Goal: Information Seeking & Learning: Understand process/instructions

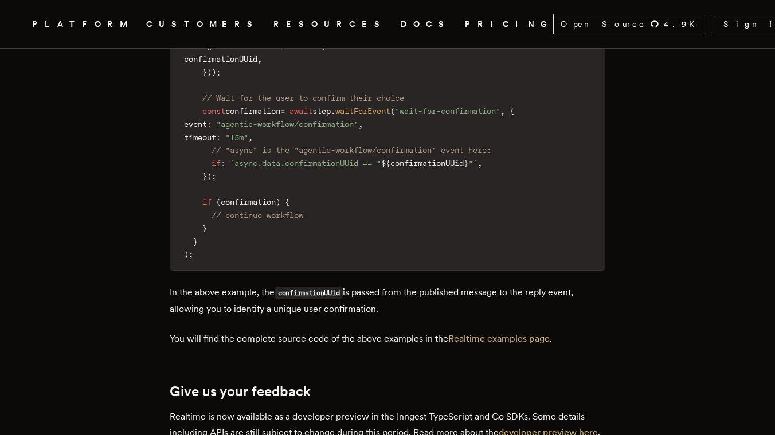
scroll to position [3495, 0]
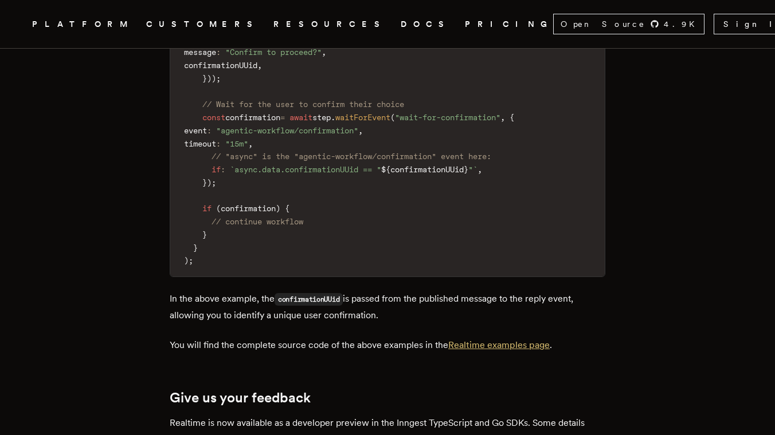
click at [519, 340] on link "Realtime examples page" at bounding box center [498, 345] width 101 height 11
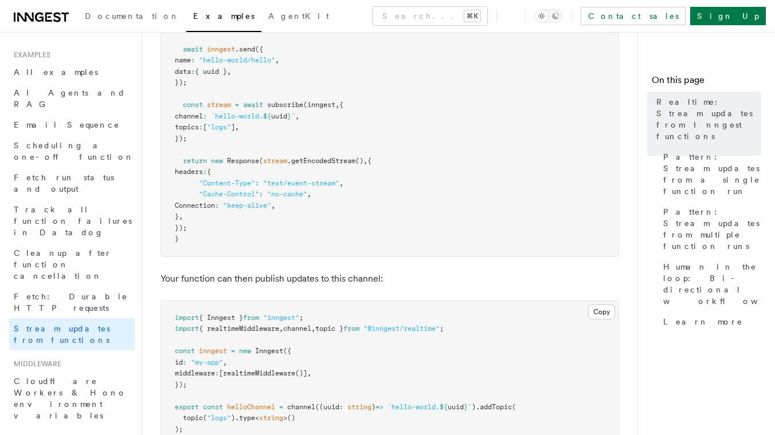
scroll to position [445, 0]
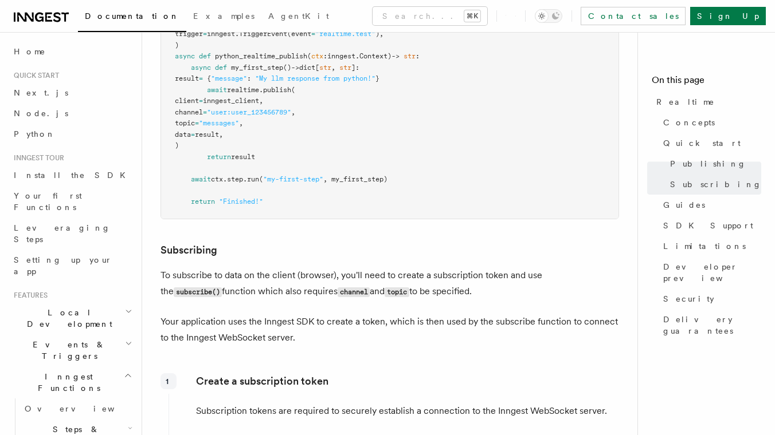
scroll to position [813, 0]
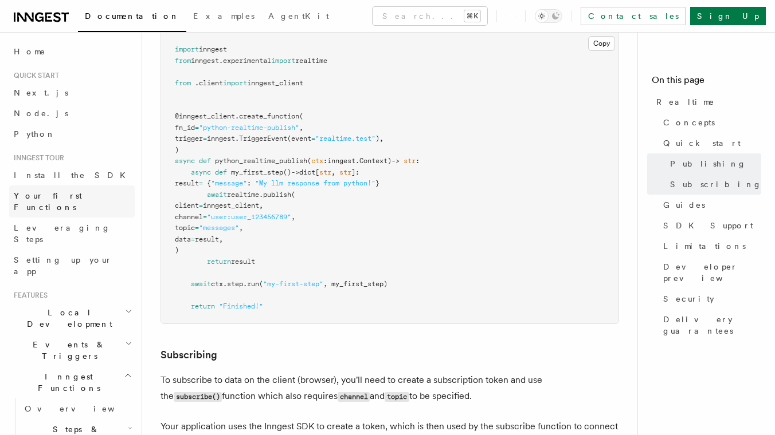
click at [52, 197] on span "Your first Functions" at bounding box center [48, 201] width 68 height 21
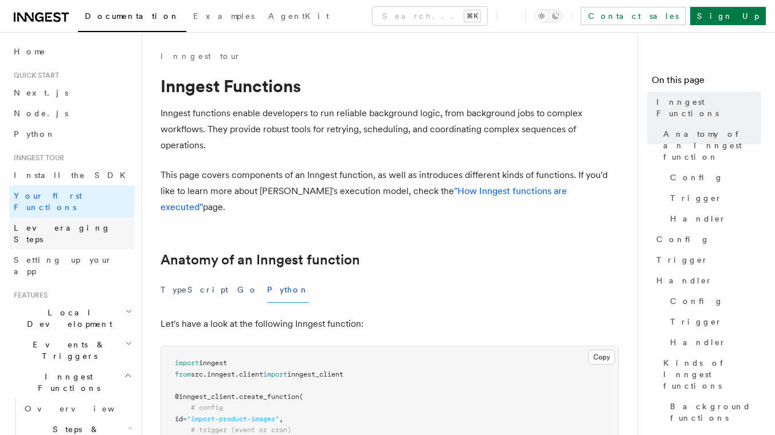
click at [52, 223] on span "Leveraging Steps" at bounding box center [62, 233] width 97 height 21
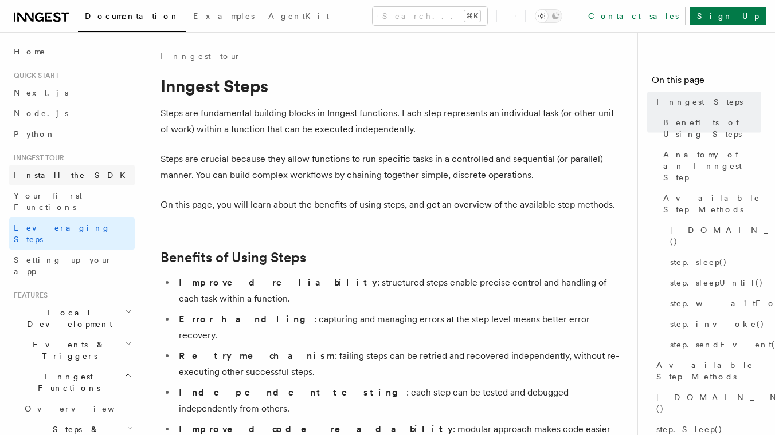
click at [49, 175] on span "Install the SDK" at bounding box center [73, 175] width 119 height 9
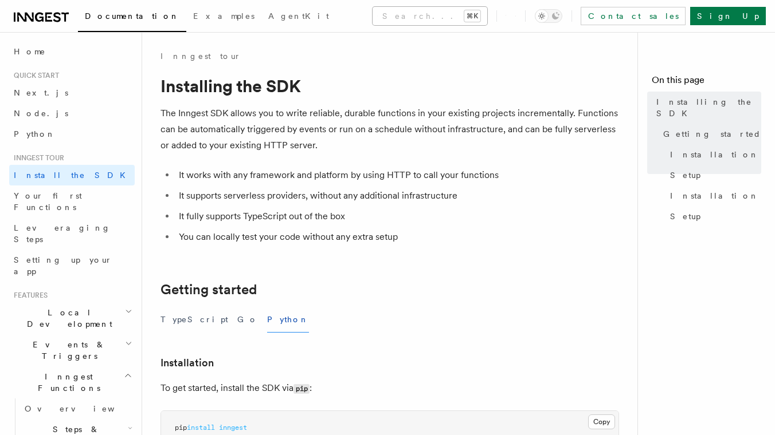
click at [382, 19] on button "Search... ⌘K" at bounding box center [429, 16] width 115 height 18
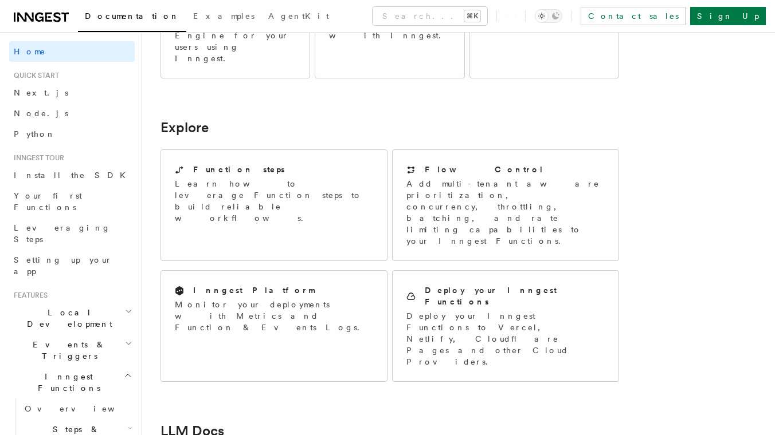
scroll to position [850, 0]
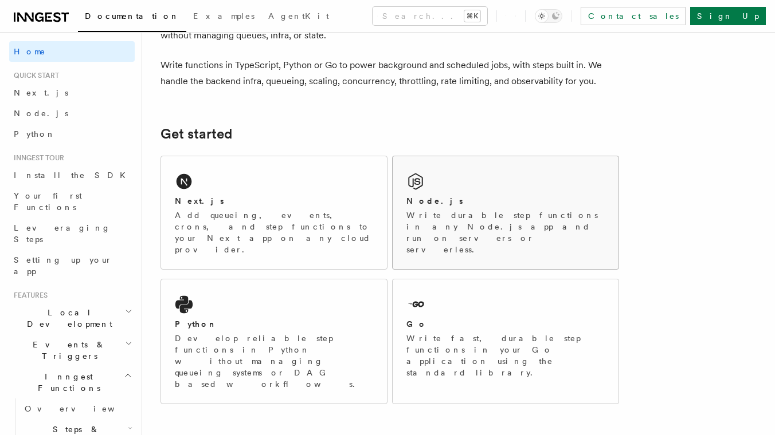
scroll to position [0, 0]
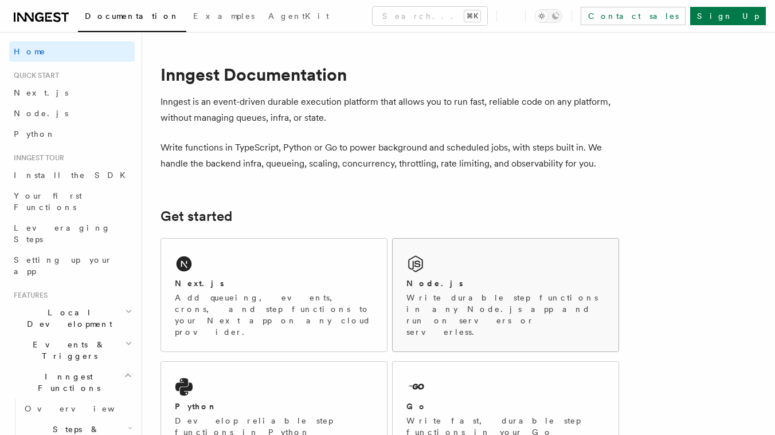
click at [453, 282] on div "Node.js" at bounding box center [505, 284] width 198 height 12
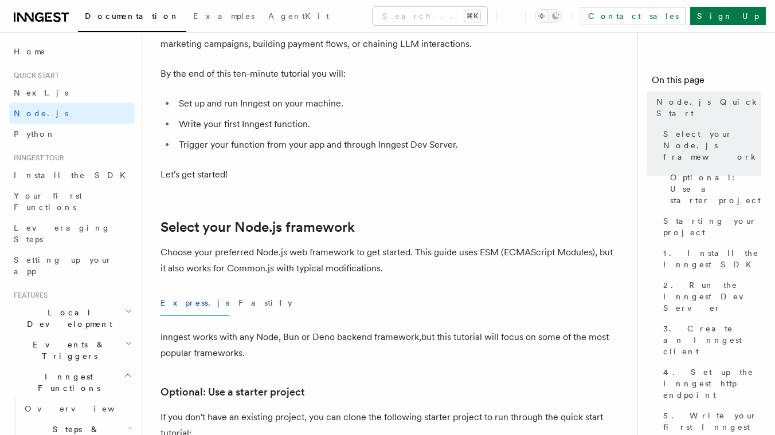
scroll to position [274, 0]
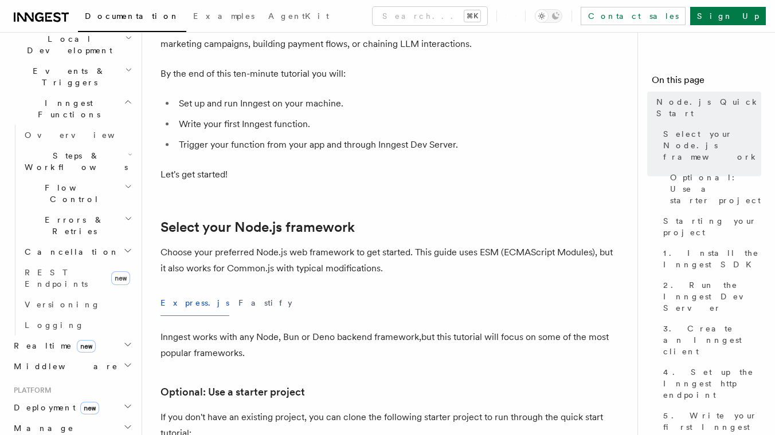
click at [19, 340] on span "Realtime new" at bounding box center [52, 345] width 87 height 11
click at [50, 362] on span "Overview" at bounding box center [84, 366] width 118 height 9
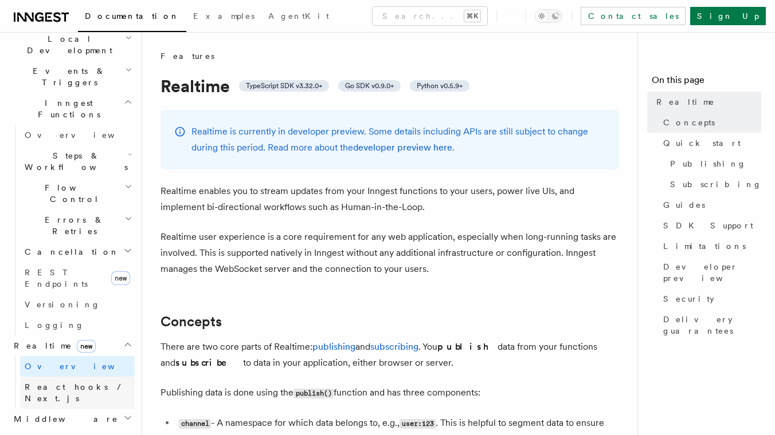
click at [69, 383] on span "React hooks / Next.js" at bounding box center [75, 393] width 101 height 21
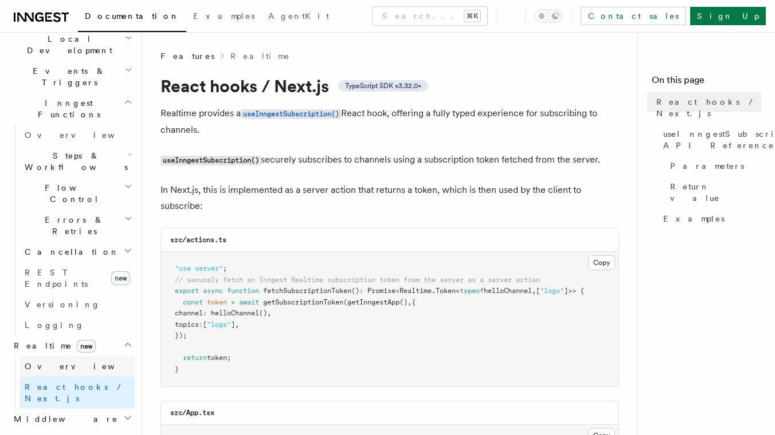
click at [64, 356] on link "Overview" at bounding box center [77, 366] width 115 height 21
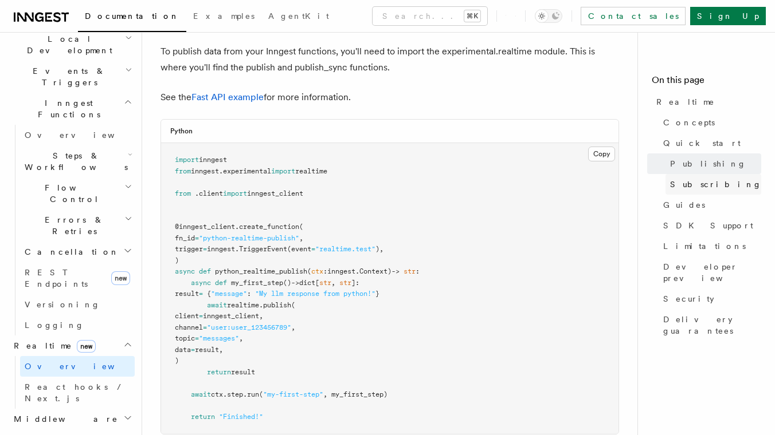
click at [684, 185] on span "Subscribing" at bounding box center [716, 184] width 92 height 11
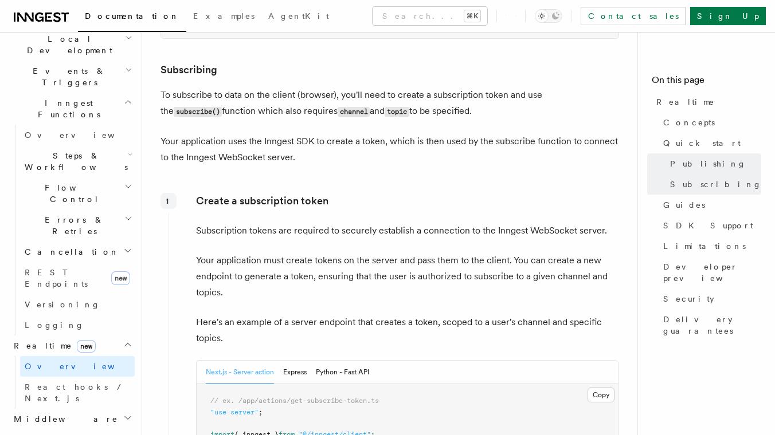
scroll to position [1107, 0]
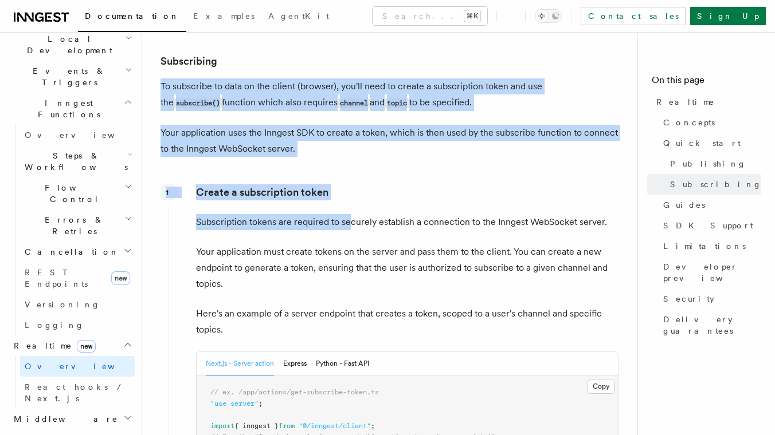
drag, startPoint x: 161, startPoint y: 84, endPoint x: 348, endPoint y: 231, distance: 238.3
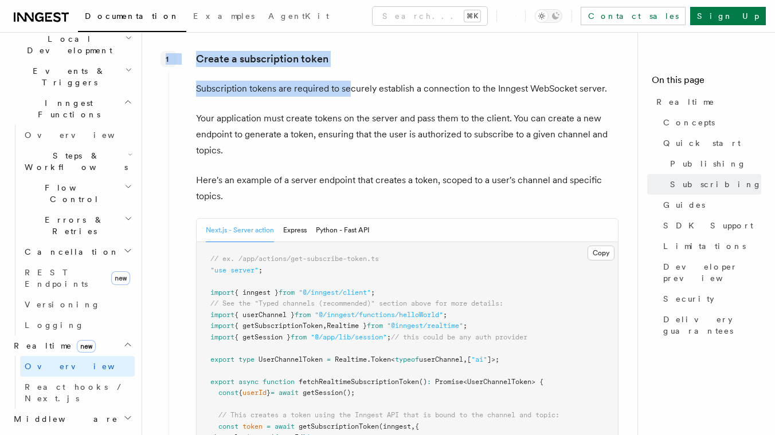
scroll to position [1246, 0]
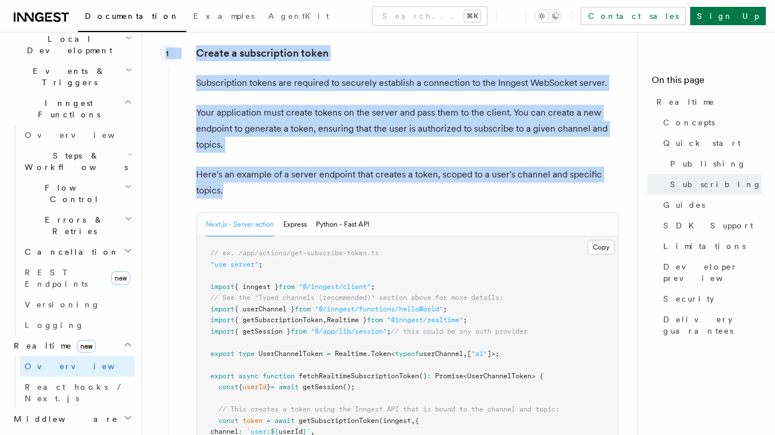
click at [366, 198] on p "Here's an example of a server endpoint that creates a token, scoped to a user's…" at bounding box center [407, 183] width 422 height 32
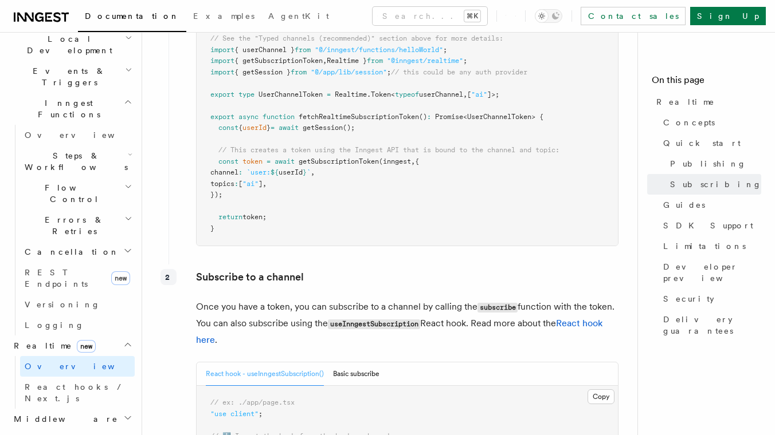
scroll to position [1500, 0]
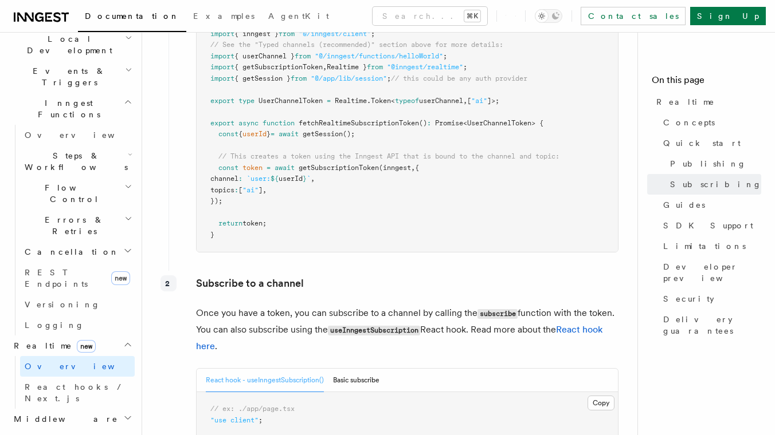
click at [370, 206] on pre "// ex. /app/actions/get-subscribe-token.ts "use server" ; import { inngest } fr…" at bounding box center [407, 117] width 421 height 269
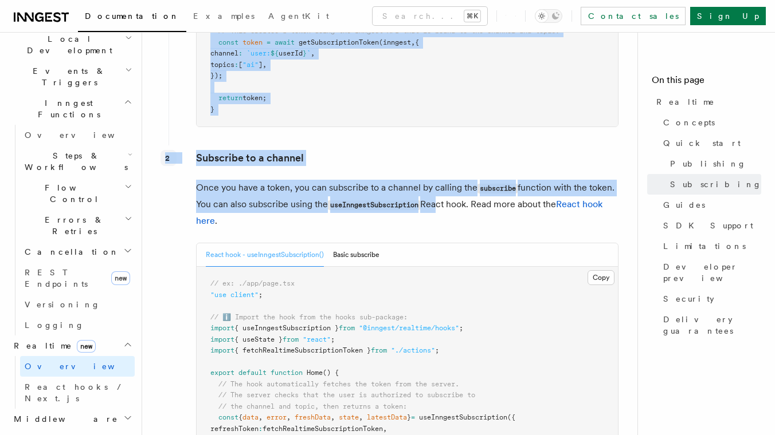
click at [435, 213] on p "Once you have a token, you can subscribe to a channel by calling the subscribe …" at bounding box center [407, 204] width 422 height 49
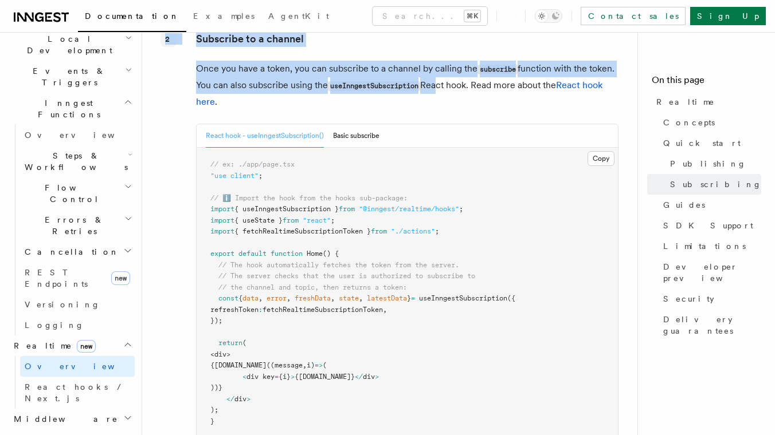
scroll to position [1787, 0]
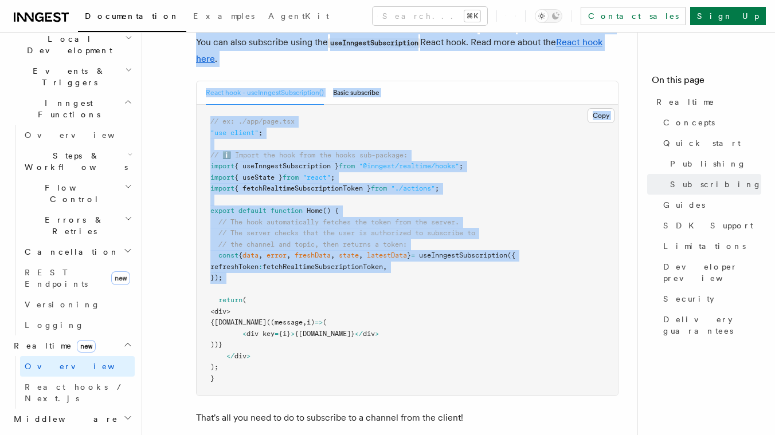
click at [414, 292] on pre "// ex: ./app/page.tsx "use client" ; // ℹ️ Import the hook from the hooks sub-p…" at bounding box center [407, 250] width 421 height 291
click at [362, 368] on pre "// ex: ./app/page.tsx "use client" ; // ℹ️ Import the hook from the hooks sub-p…" at bounding box center [407, 250] width 421 height 291
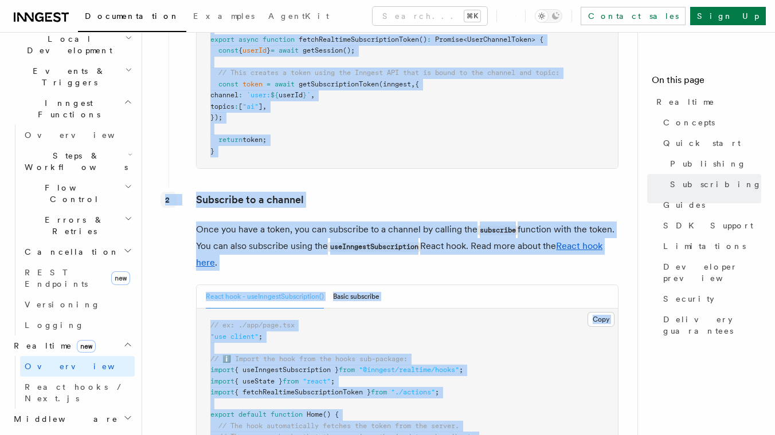
scroll to position [1540, 0]
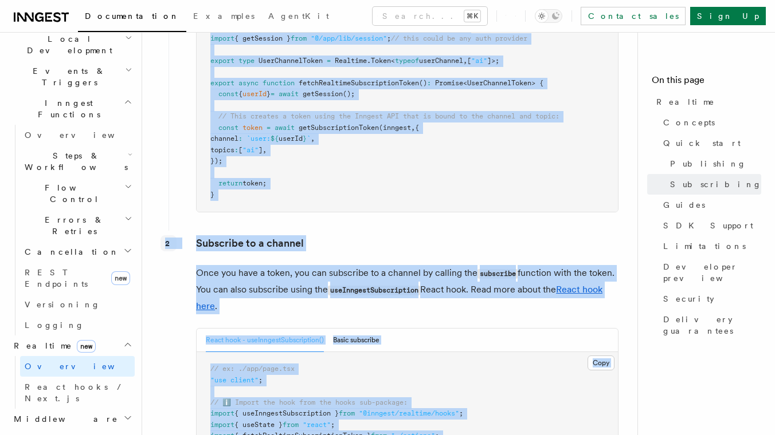
click at [360, 294] on code "useInngestSubscription" at bounding box center [374, 291] width 92 height 10
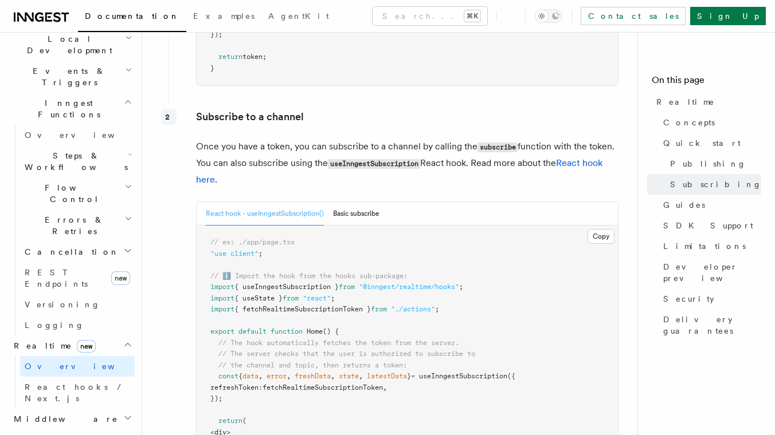
scroll to position [1670, 0]
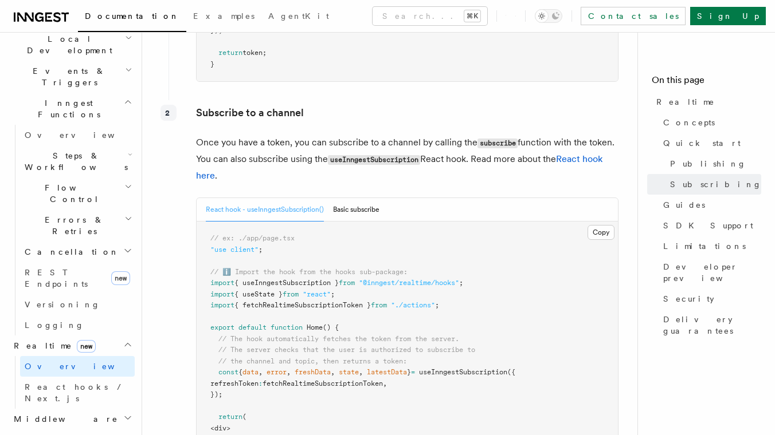
click at [310, 287] on span "{ useInngestSubscription }" at bounding box center [286, 283] width 104 height 8
copy span "useInngestSubscription"
click at [372, 11] on button "Search... ⌘K" at bounding box center [429, 16] width 115 height 18
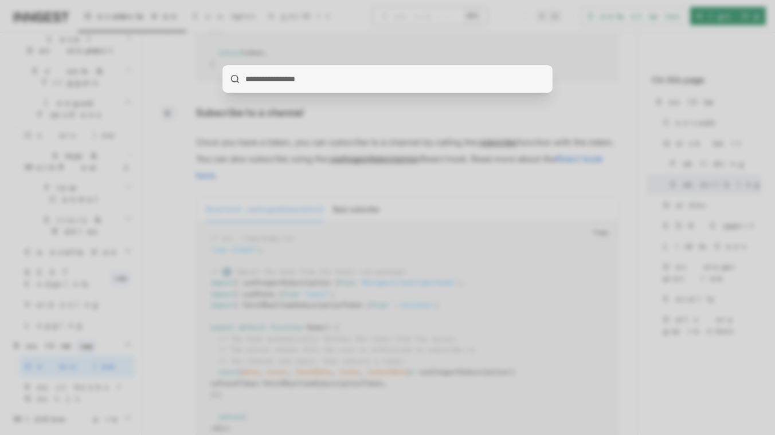
type input "**********"
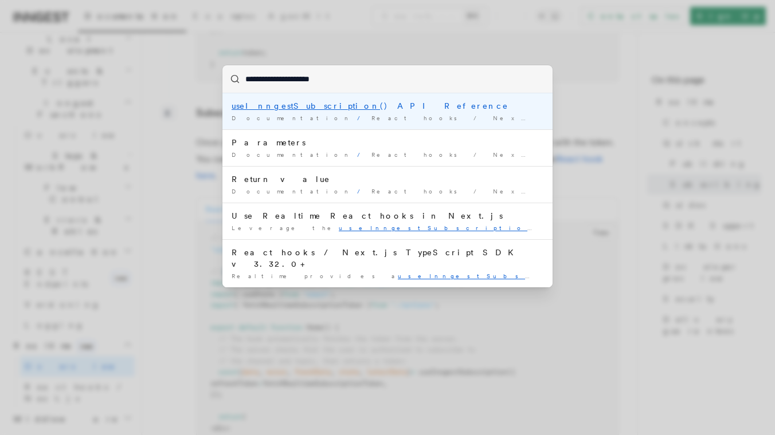
click at [343, 109] on div "useInngestSubscription () API Reference" at bounding box center [387, 105] width 312 height 11
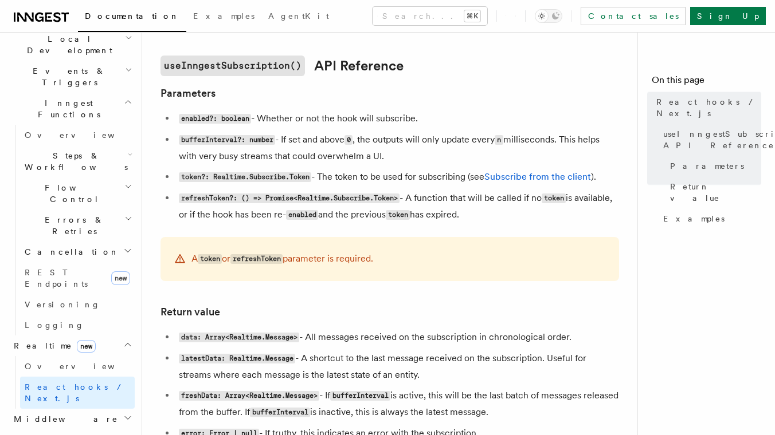
scroll to position [710, 0]
click at [559, 178] on link "Subscribe from the client" at bounding box center [537, 176] width 107 height 11
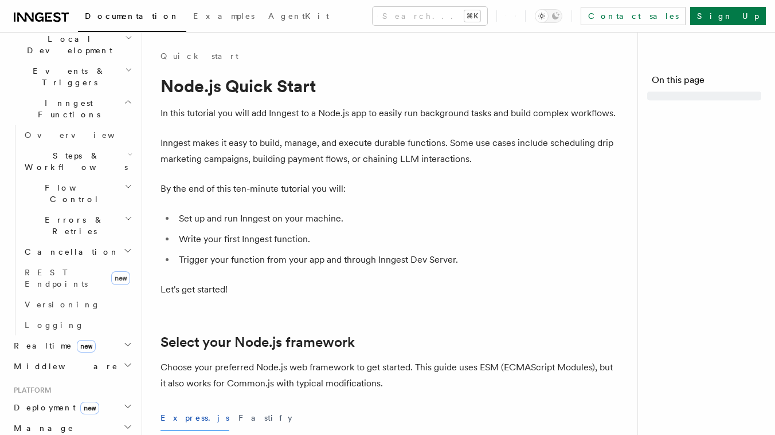
scroll to position [115, 0]
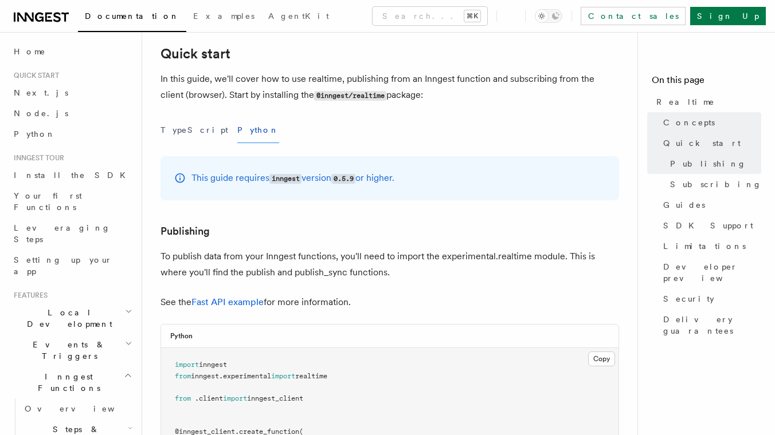
scroll to position [512, 0]
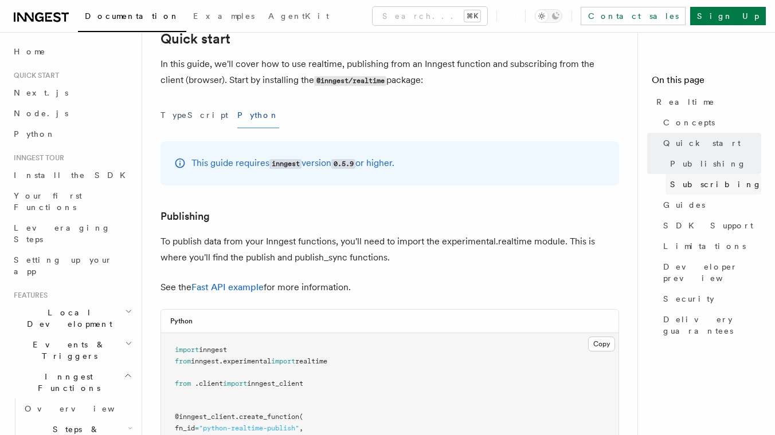
click at [692, 189] on span "Subscribing" at bounding box center [716, 184] width 92 height 11
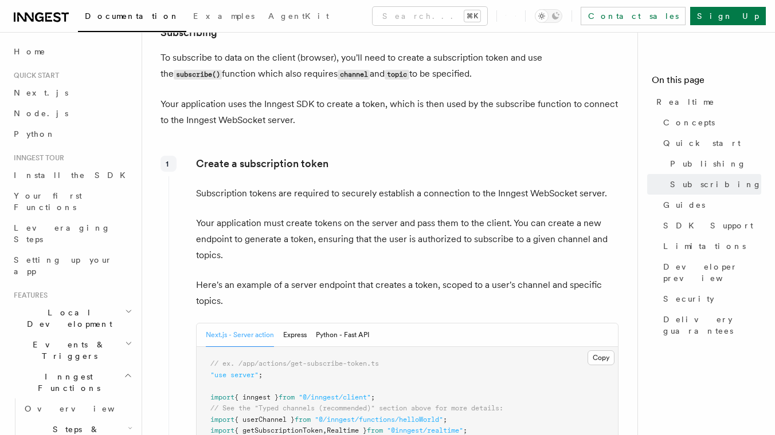
scroll to position [1134, 0]
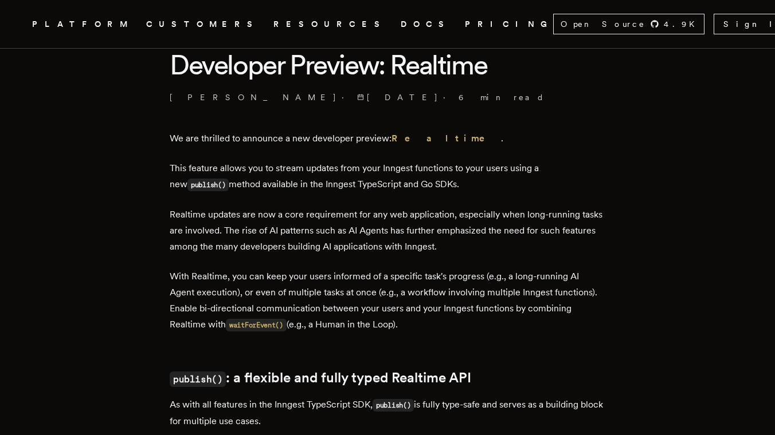
scroll to position [308, 0]
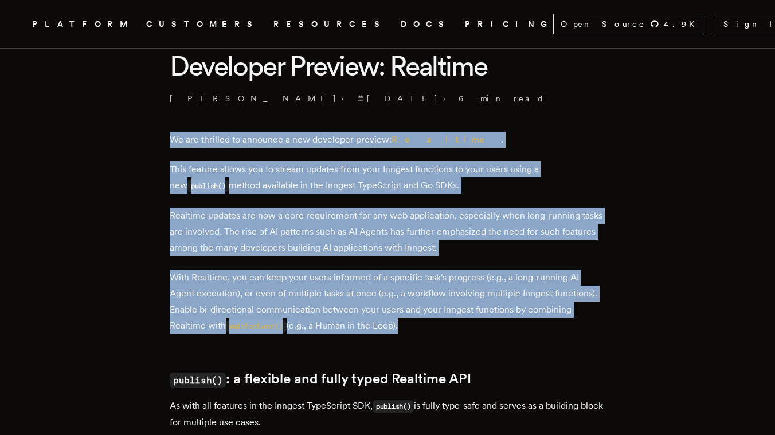
drag, startPoint x: 171, startPoint y: 120, endPoint x: 338, endPoint y: 344, distance: 279.3
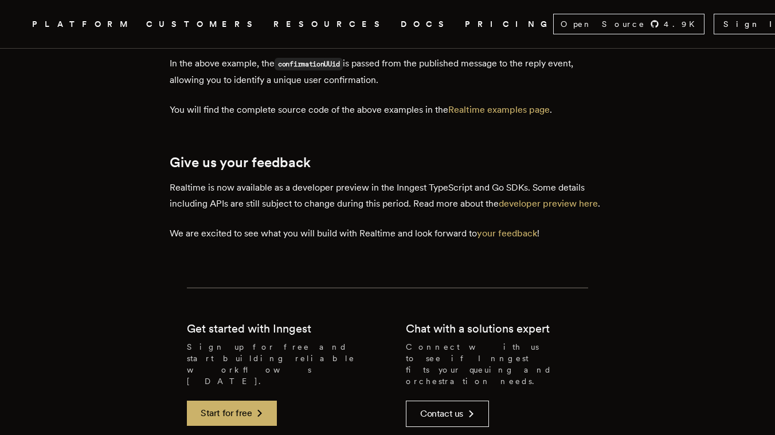
scroll to position [3727, 0]
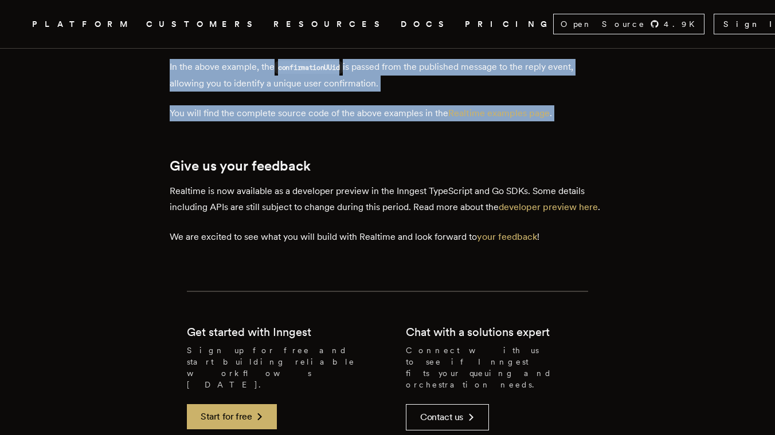
copy div "We are thrilled to announce a new developer preview: Realtime . This feature al…"
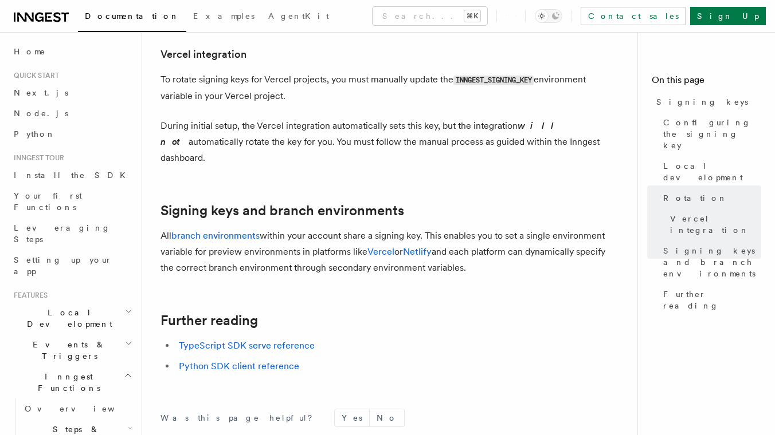
scroll to position [1215, 0]
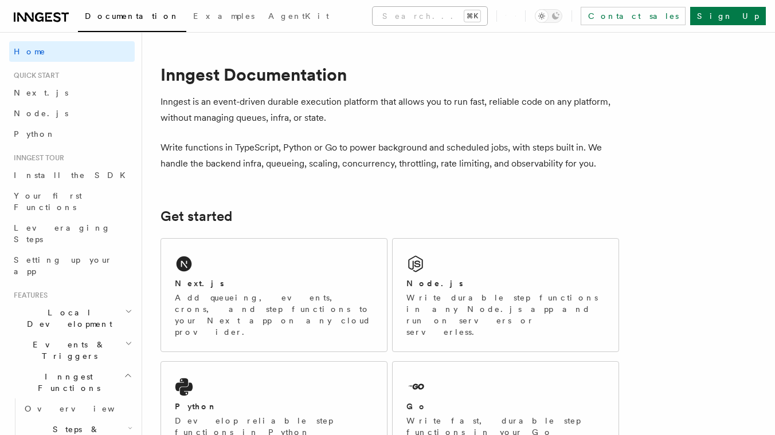
click at [460, 9] on button "Search... ⌘K" at bounding box center [429, 16] width 115 height 18
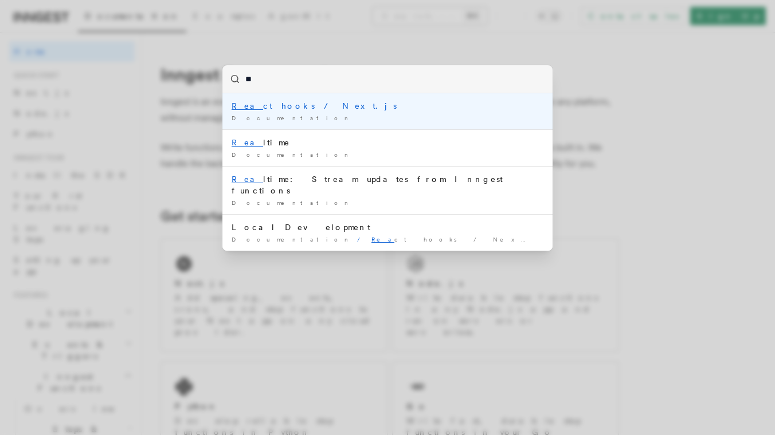
type input "*"
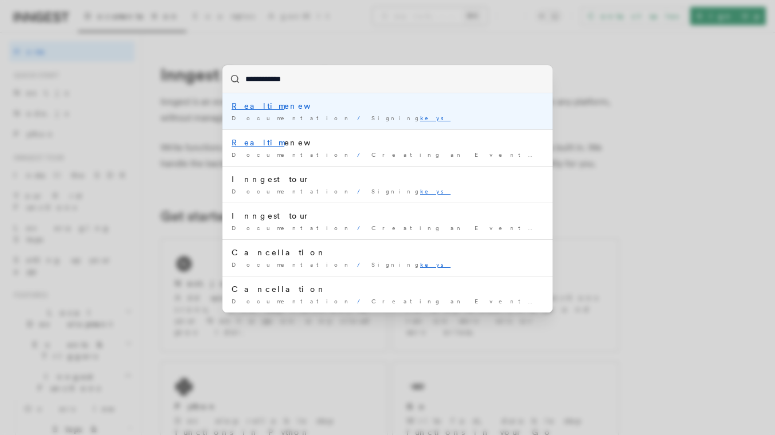
type input "**********"
click at [391, 116] on div "Documentation / Signing keys /" at bounding box center [387, 118] width 312 height 9
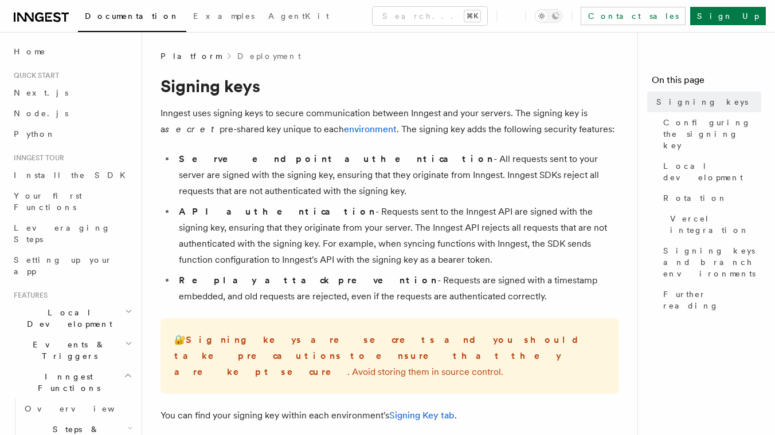
scroll to position [274, 0]
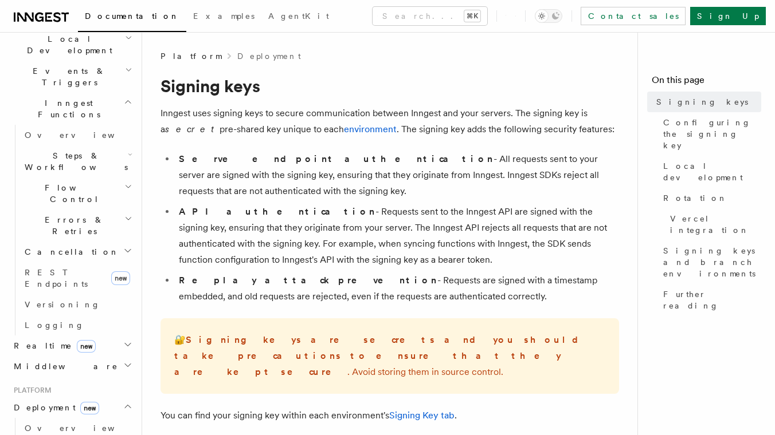
click at [26, 340] on span "Realtime new" at bounding box center [52, 345] width 87 height 11
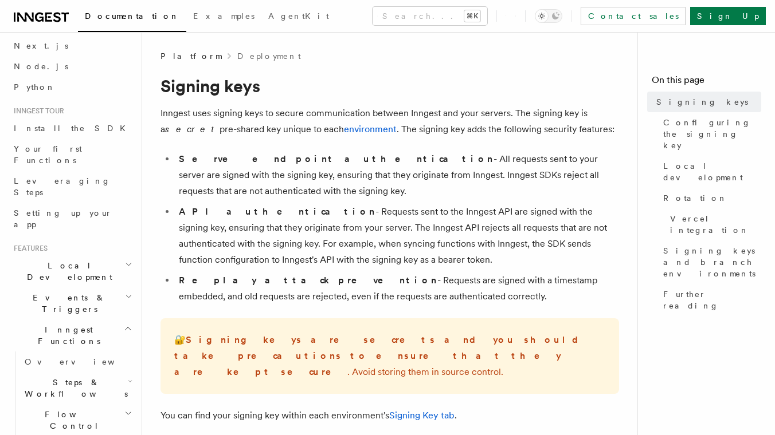
scroll to position [0, 0]
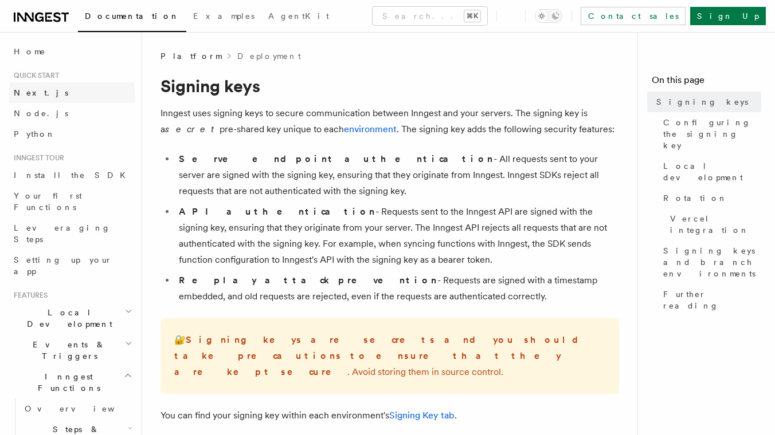
click at [37, 92] on span "Next.js" at bounding box center [41, 92] width 54 height 9
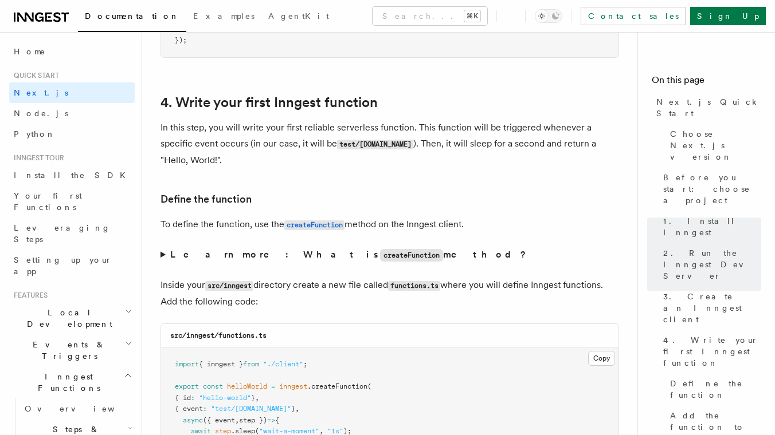
scroll to position [1802, 0]
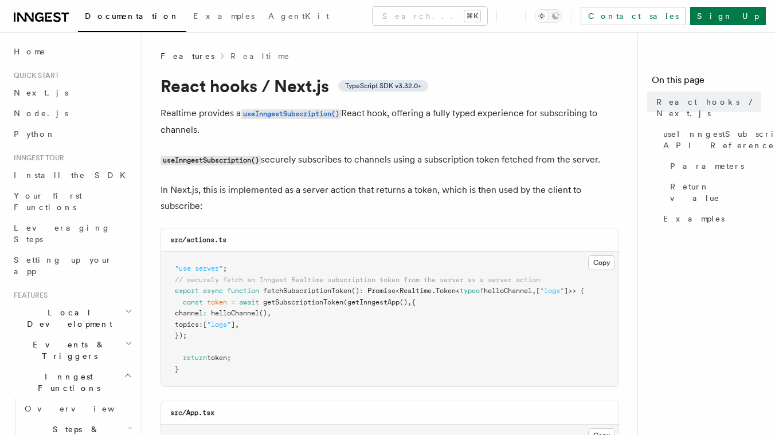
click at [370, 307] on span "getInngestApp" at bounding box center [373, 303] width 52 height 8
click at [371, 303] on span "getInngestApp" at bounding box center [373, 303] width 52 height 8
copy span "getInngestApp"
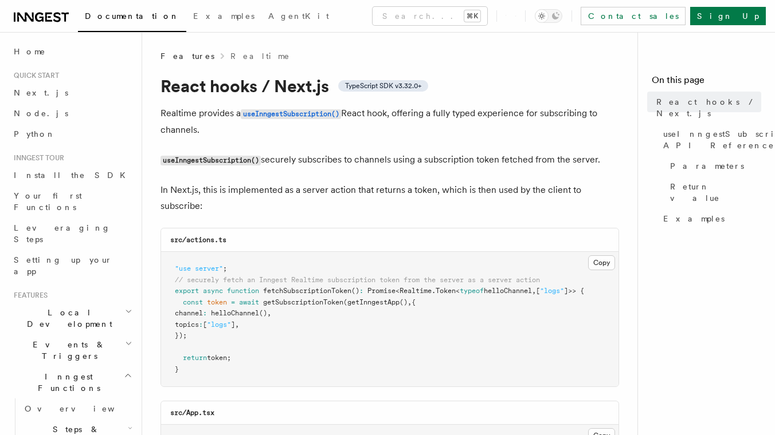
click at [392, 27] on div "Documentation Examples AgentKit Search... ⌘K Contact sales Sign Up" at bounding box center [387, 16] width 775 height 32
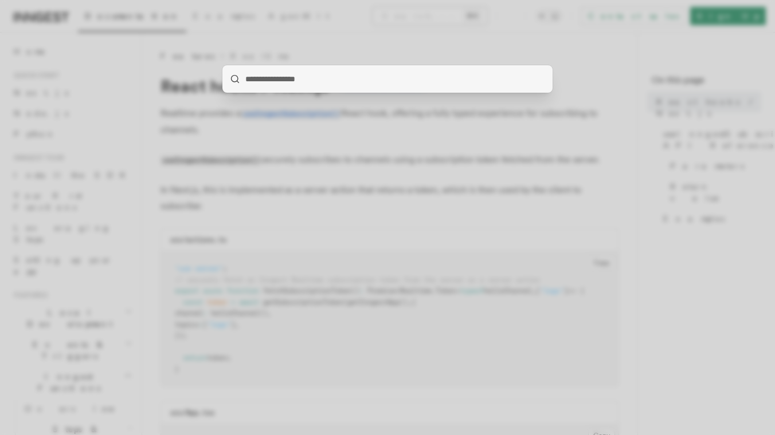
type input "**********"
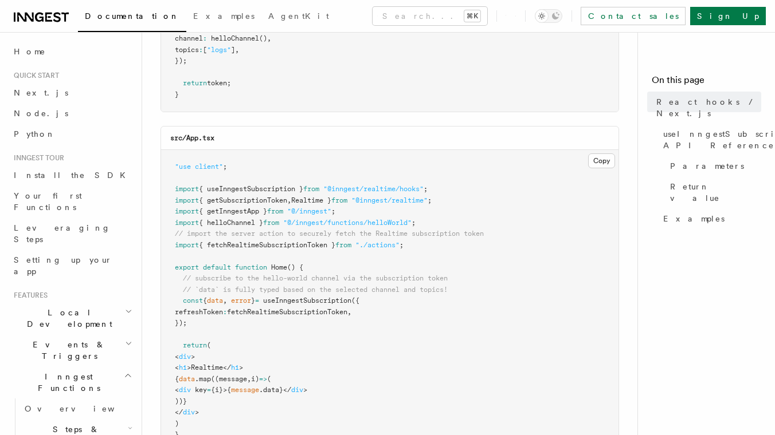
scroll to position [276, 0]
click at [260, 191] on span "{ useInngestSubscription }" at bounding box center [251, 188] width 104 height 8
copy span "useInngestSubscription"
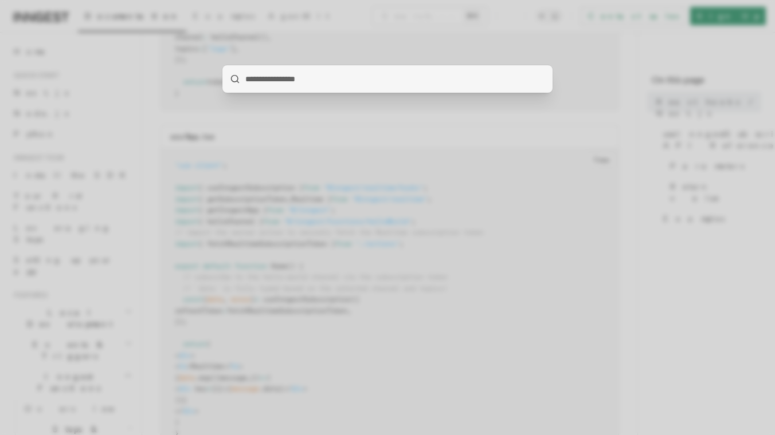
type input "**********"
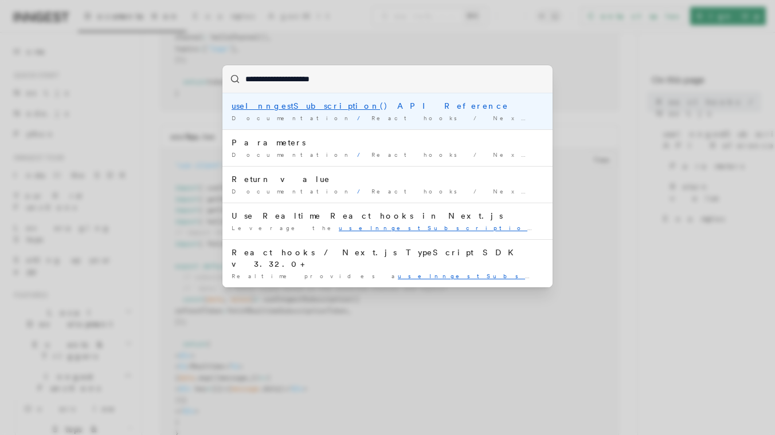
click at [397, 106] on div "useInngestSubscription () API Reference" at bounding box center [387, 105] width 312 height 11
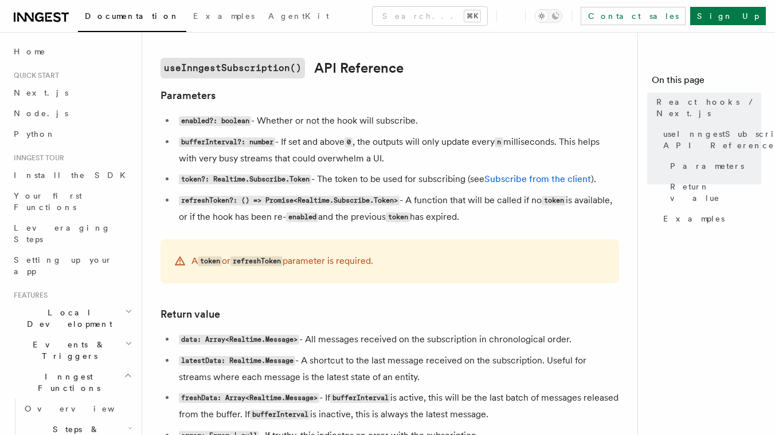
scroll to position [710, 0]
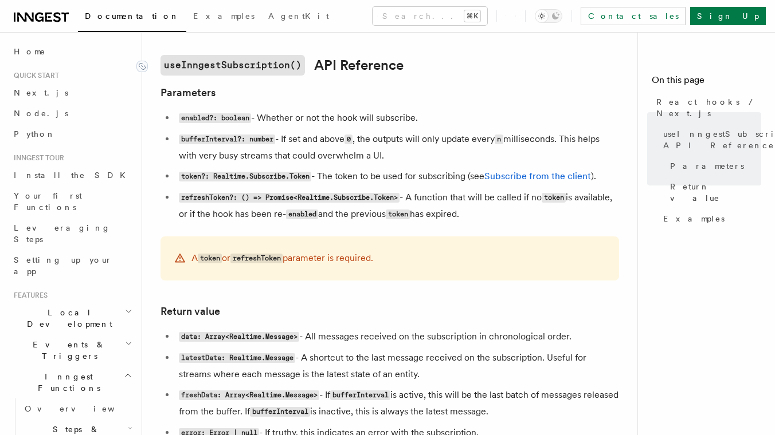
drag, startPoint x: 159, startPoint y: 65, endPoint x: 363, endPoint y: 284, distance: 298.8
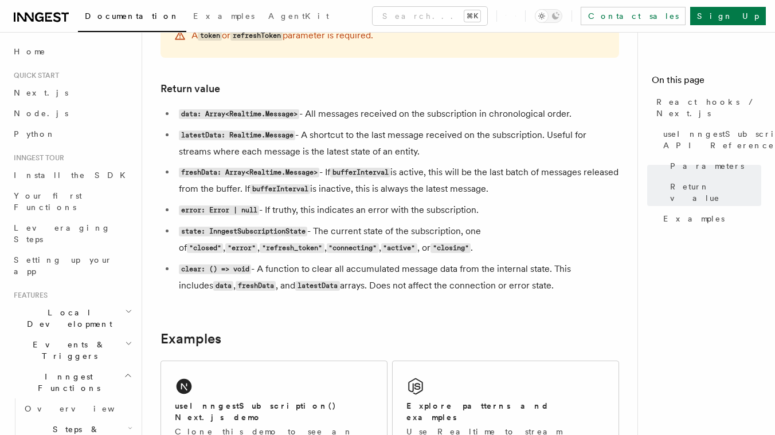
scroll to position [929, 0]
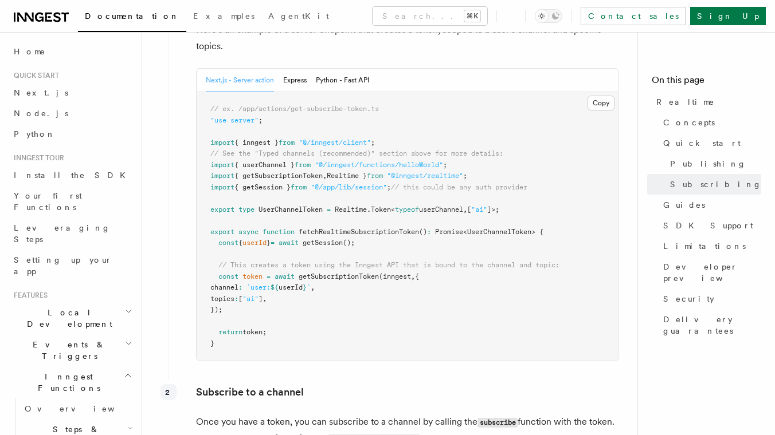
scroll to position [1390, 0]
click at [347, 88] on button "Python - Fast API" at bounding box center [342, 80] width 53 height 23
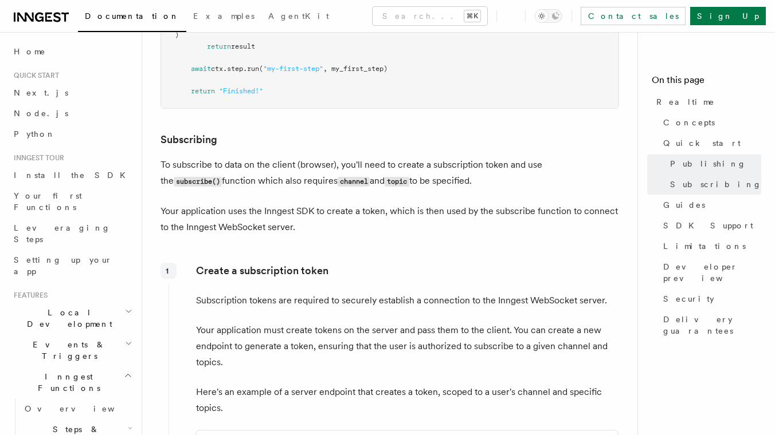
scroll to position [1046, 0]
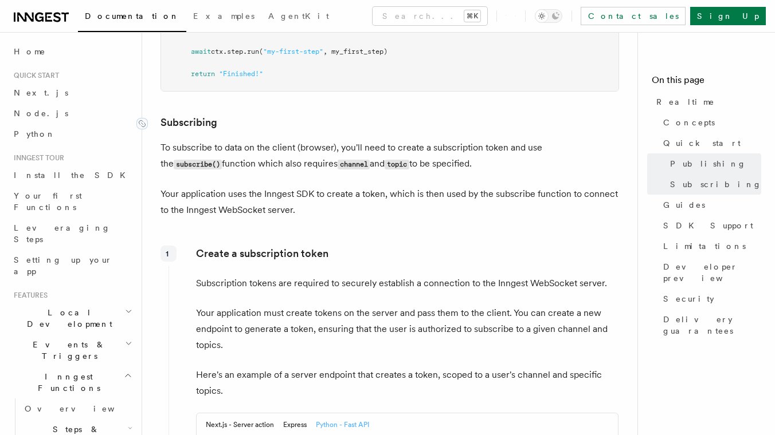
drag, startPoint x: 156, startPoint y: 125, endPoint x: 191, endPoint y: 149, distance: 42.9
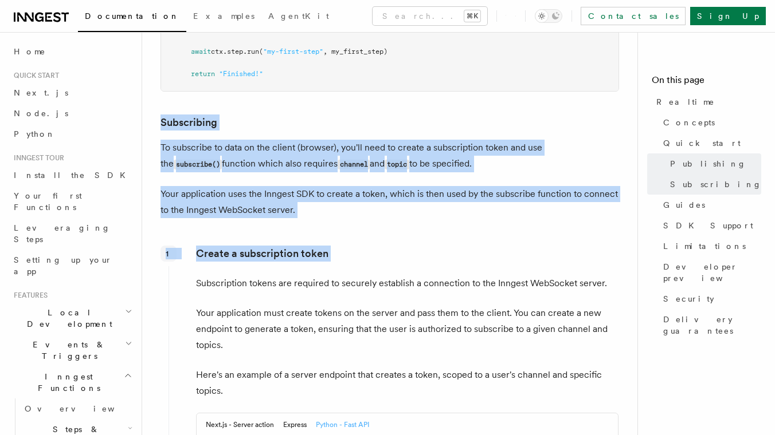
drag, startPoint x: 160, startPoint y: 112, endPoint x: 329, endPoint y: 272, distance: 233.1
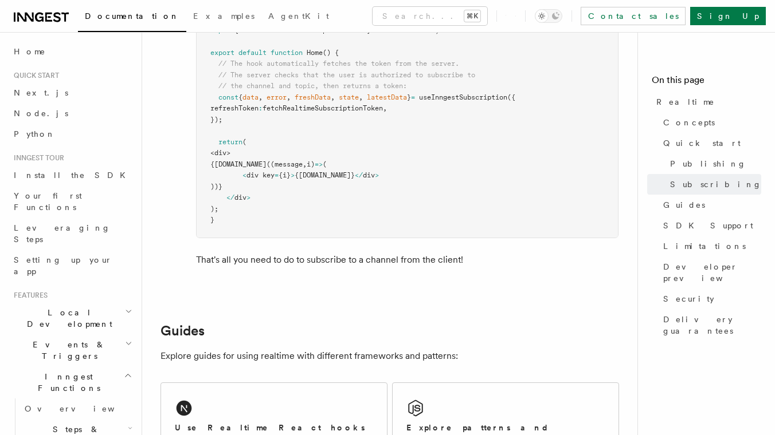
scroll to position [1831, 0]
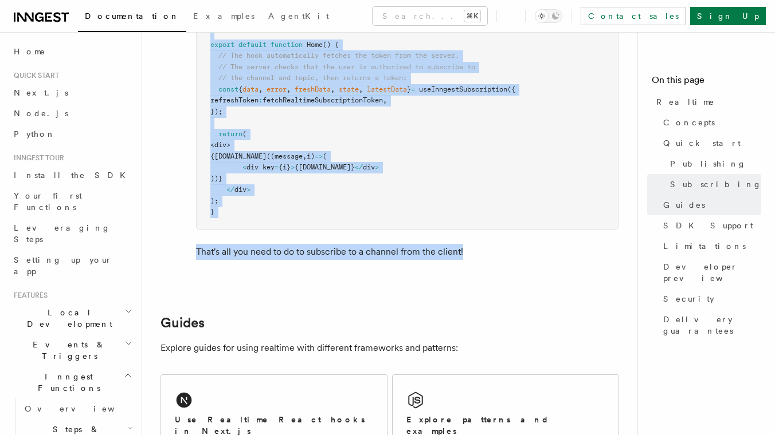
click at [490, 260] on p "That's all you need to do to subscribe to a channel from the client!" at bounding box center [407, 252] width 422 height 16
copy article "Subscribing To subscribe to data on the client (browser), you'll need to create…"
